Goal: Task Accomplishment & Management: Complete application form

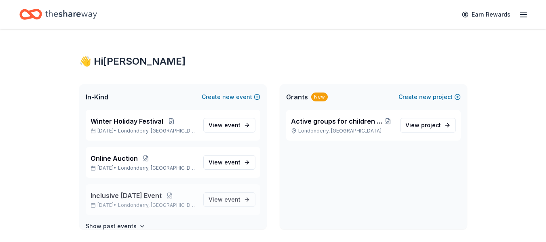
click at [138, 196] on span "Inclusive [DATE] Event" at bounding box center [126, 196] width 71 height 10
click at [231, 200] on span "event" at bounding box center [232, 199] width 16 height 7
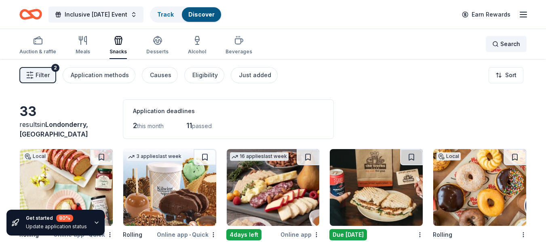
click at [505, 44] on span "Search" at bounding box center [511, 44] width 20 height 10
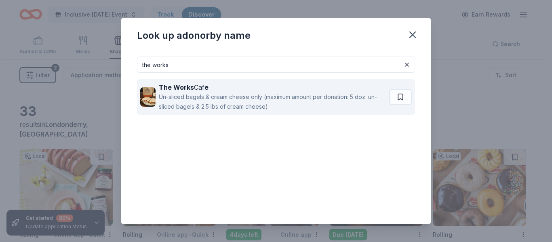
type input "the works"
click at [199, 87] on div "The Works Caf e" at bounding box center [272, 88] width 227 height 10
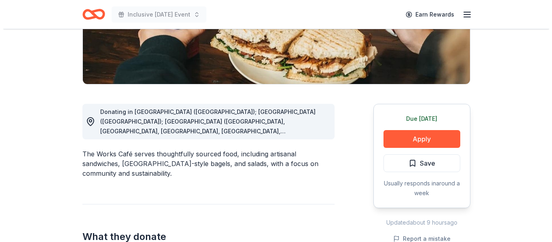
scroll to position [162, 0]
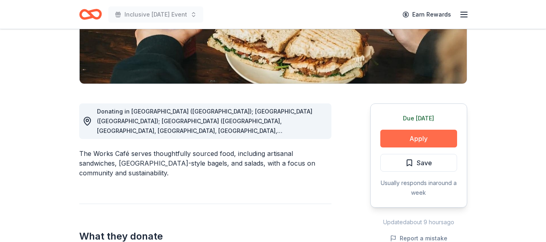
click at [408, 135] on button "Apply" at bounding box center [419, 139] width 77 height 18
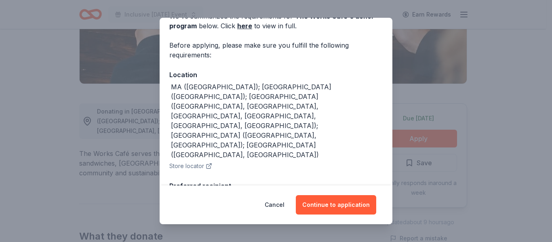
scroll to position [99, 0]
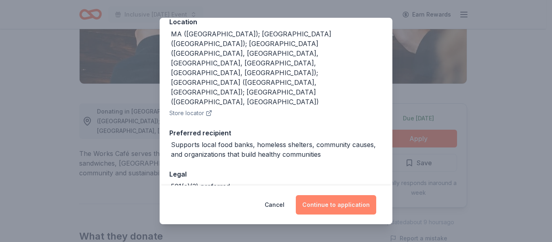
click at [338, 205] on button "Continue to application" at bounding box center [336, 204] width 80 height 19
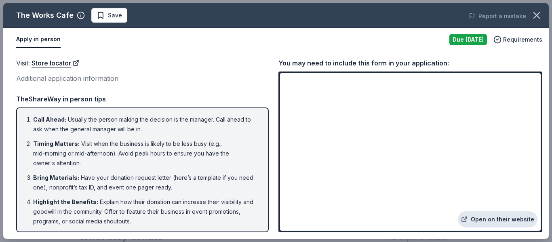
click at [493, 220] on link "Open on their website" at bounding box center [498, 220] width 80 height 16
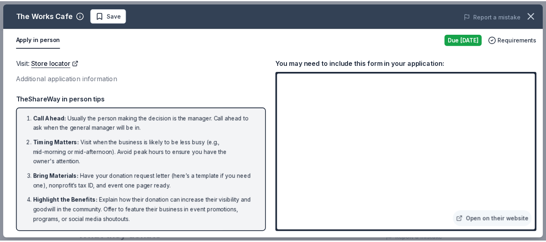
scroll to position [0, 0]
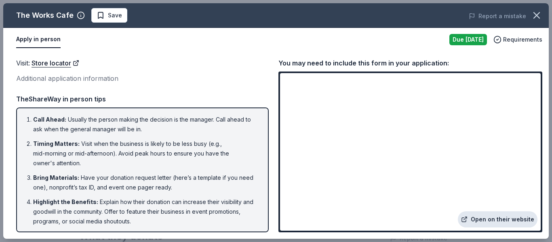
click at [486, 219] on link "Open on their website" at bounding box center [498, 220] width 80 height 16
click at [536, 17] on icon "button" at bounding box center [537, 16] width 6 height 6
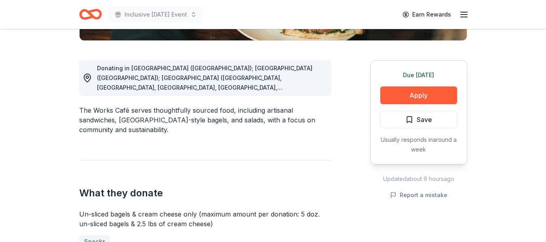
scroll to position [243, 0]
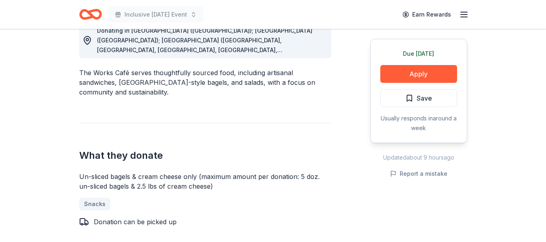
drag, startPoint x: 76, startPoint y: 159, endPoint x: 198, endPoint y: 159, distance: 121.7
click at [198, 159] on div "The Works Cafe New Share Donating in MA (Amherst); ME (Portland); NH (Concord, …" at bounding box center [273, 202] width 414 height 832
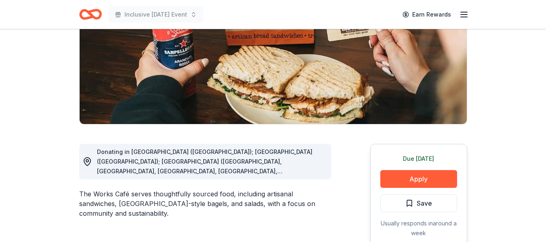
scroll to position [0, 0]
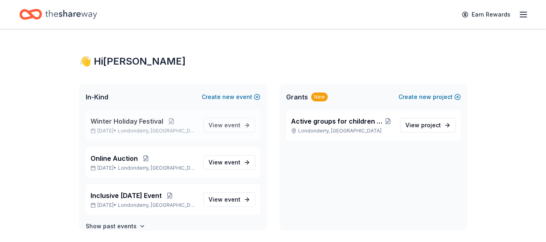
click at [144, 125] on span "Winter Holiday Festival" at bounding box center [127, 121] width 73 height 10
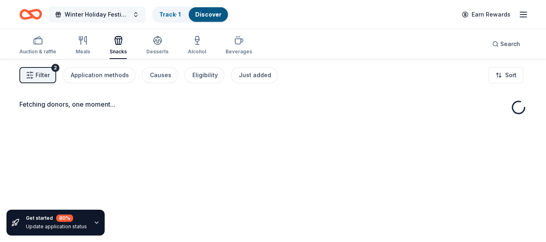
click at [135, 17] on button "Winter Holiday Festival" at bounding box center [97, 14] width 97 height 16
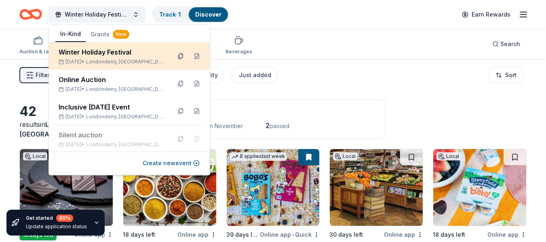
click at [174, 57] on button at bounding box center [180, 56] width 13 height 13
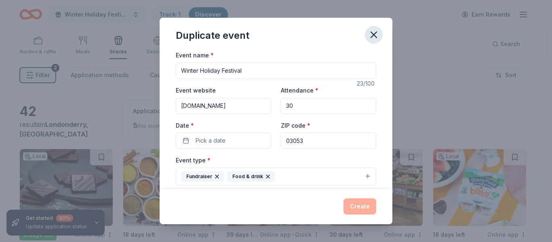
click at [378, 34] on icon "button" at bounding box center [373, 34] width 11 height 11
